Goal: Navigation & Orientation: Find specific page/section

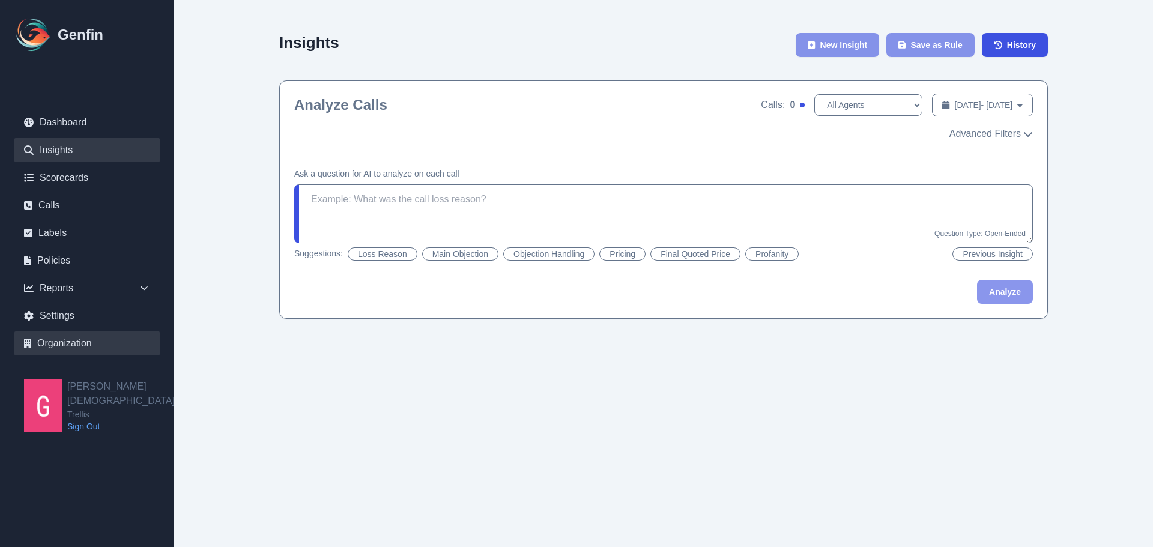
click at [70, 338] on link "Organization" at bounding box center [86, 344] width 145 height 24
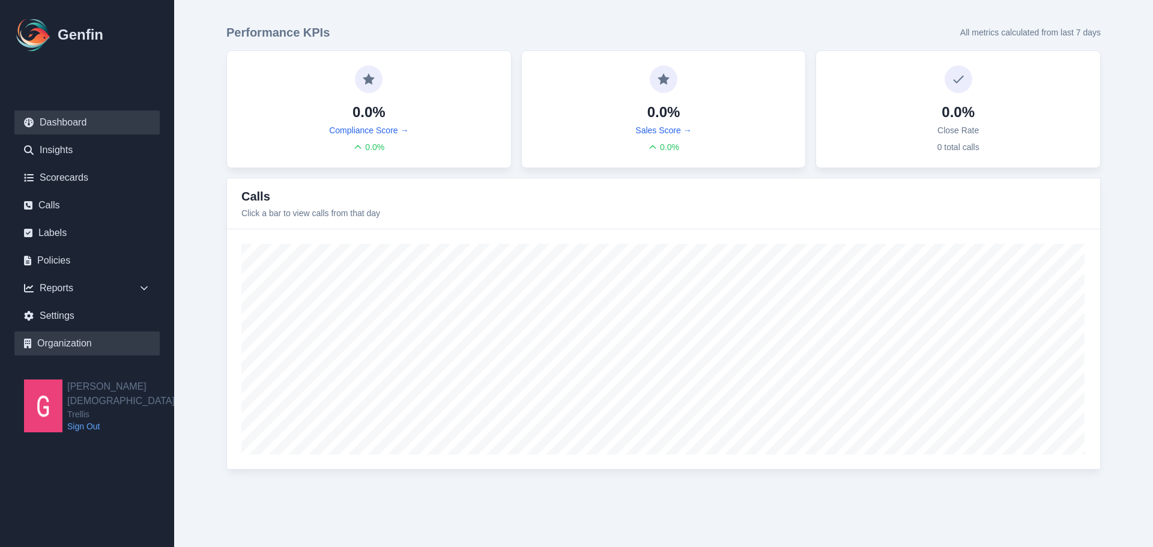
click at [128, 344] on link "Organization" at bounding box center [86, 344] width 145 height 24
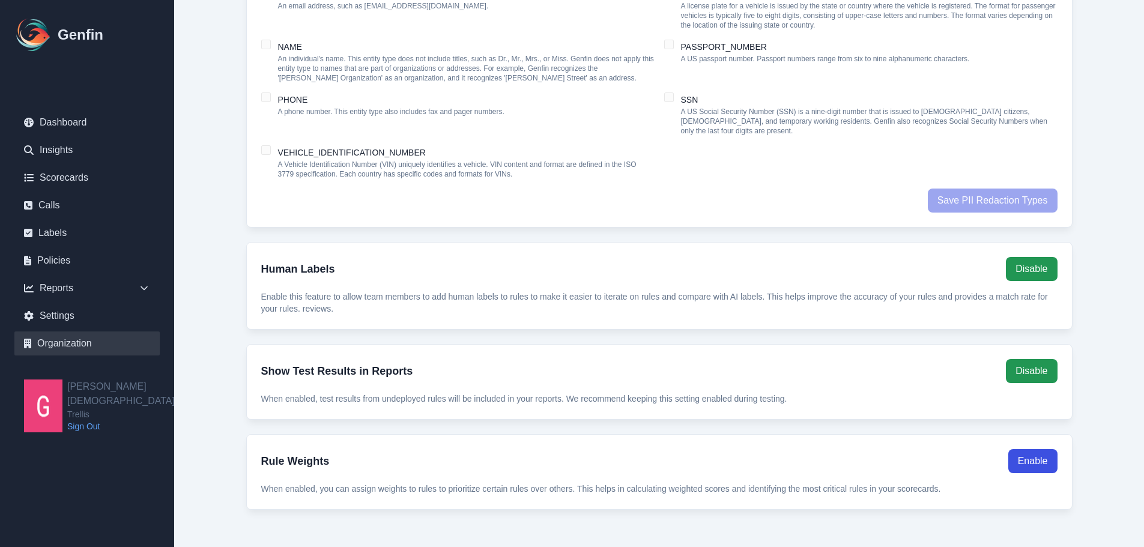
scroll to position [1102, 0]
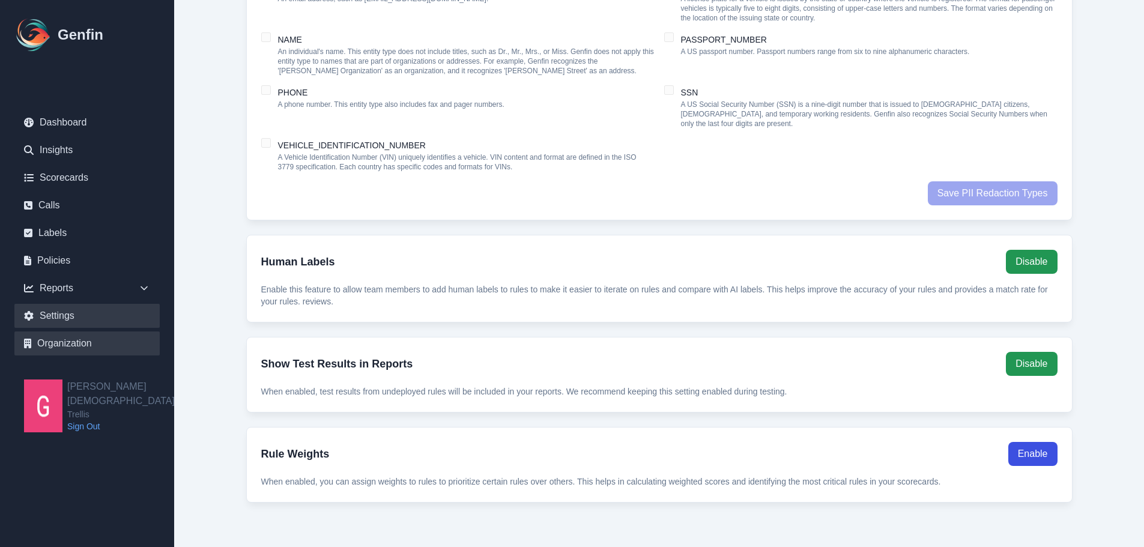
click at [67, 311] on link "Settings" at bounding box center [86, 316] width 145 height 24
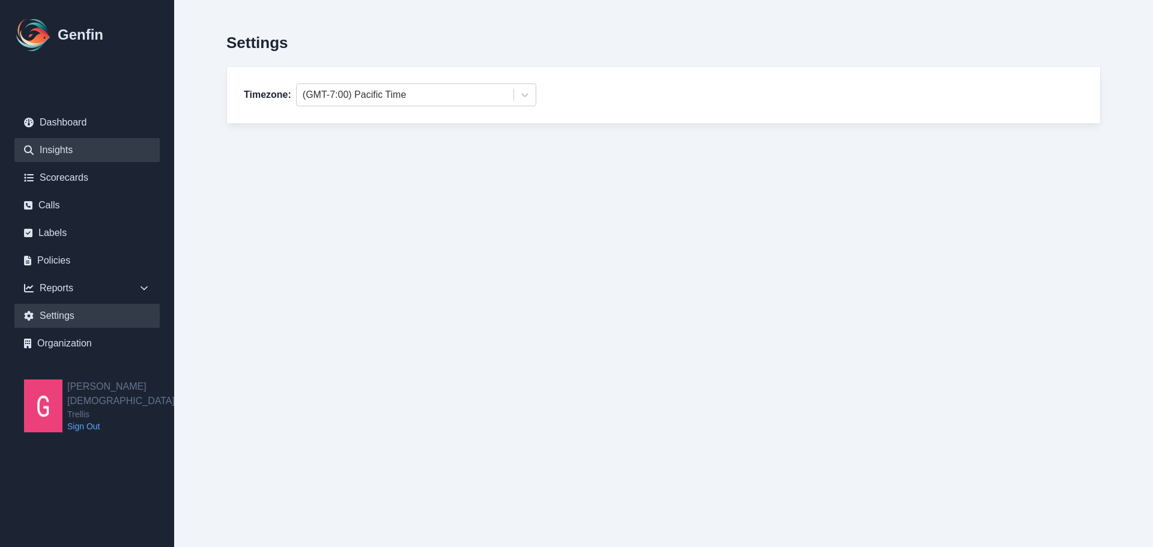
click at [44, 151] on link "Insights" at bounding box center [86, 150] width 145 height 24
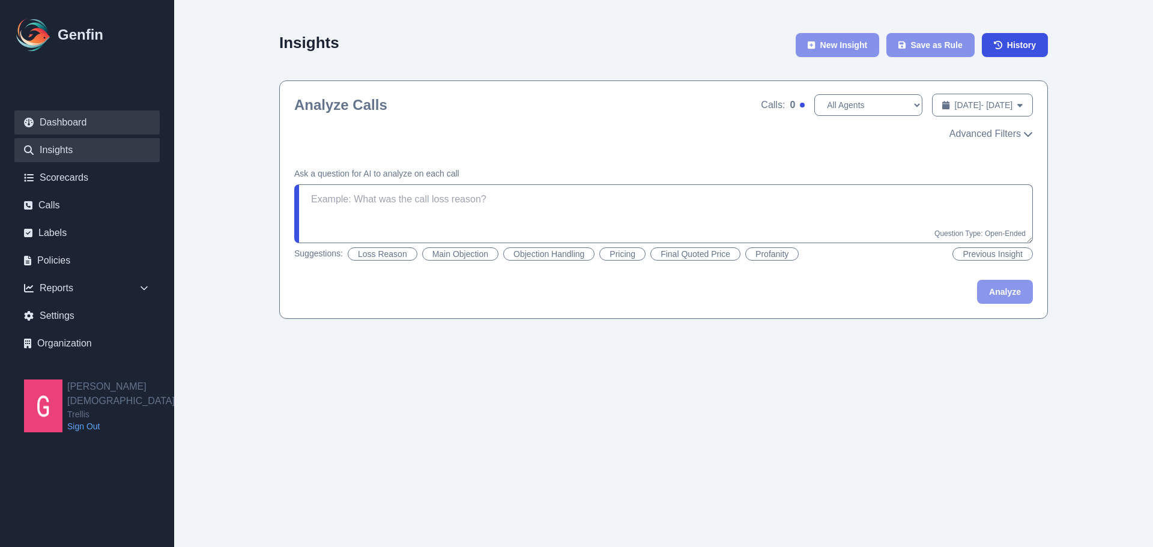
click at [49, 127] on link "Dashboard" at bounding box center [86, 123] width 145 height 24
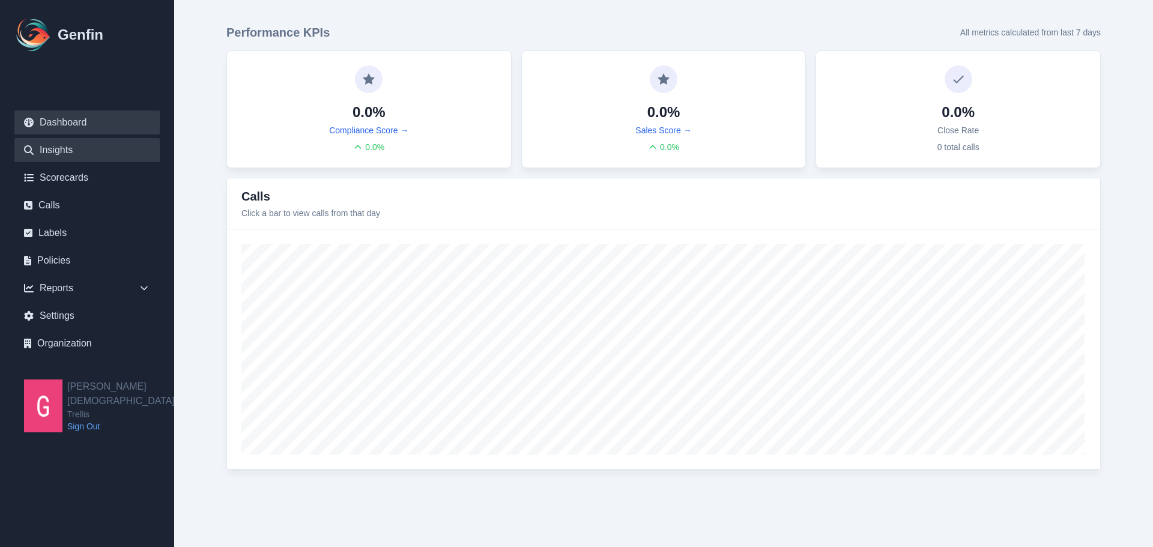
click at [78, 148] on link "Insights" at bounding box center [86, 150] width 145 height 24
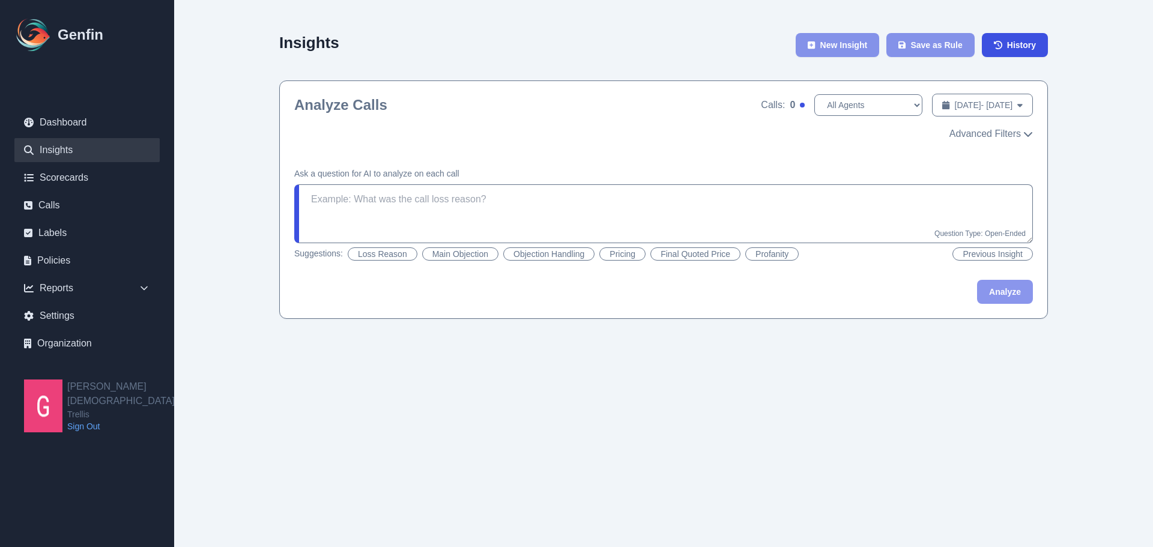
click at [217, 294] on div "Insights New Insight Save as Rule History Analyze Calls Calls: 0 All Agents [DA…" at bounding box center [663, 171] width 923 height 343
click at [815, 109] on select "All Agents" at bounding box center [869, 105] width 108 height 22
click at [685, 87] on div "Analyze Calls Calls: 0 All Agents [DATE] - [DATE] Date Range Advanced Filters" at bounding box center [664, 117] width 768 height 72
